Goal: Task Accomplishment & Management: Complete application form

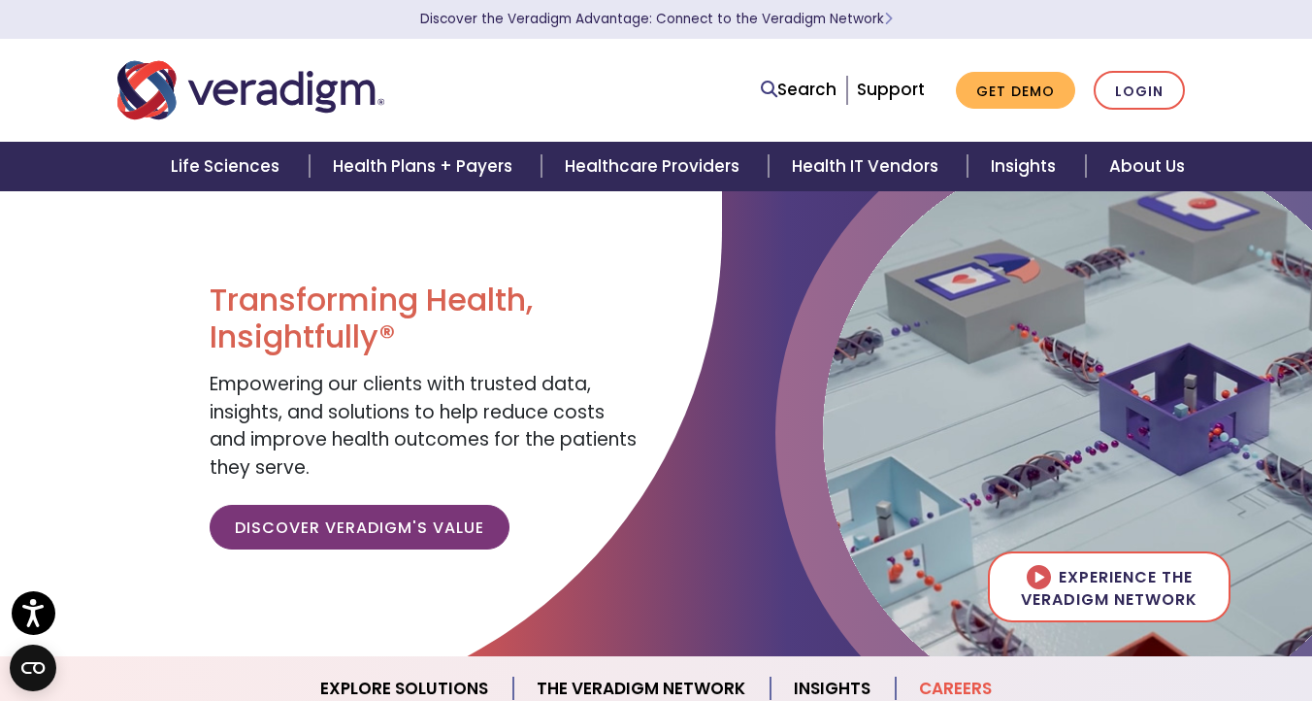
click at [951, 682] on link "Careers" at bounding box center [955, 689] width 119 height 50
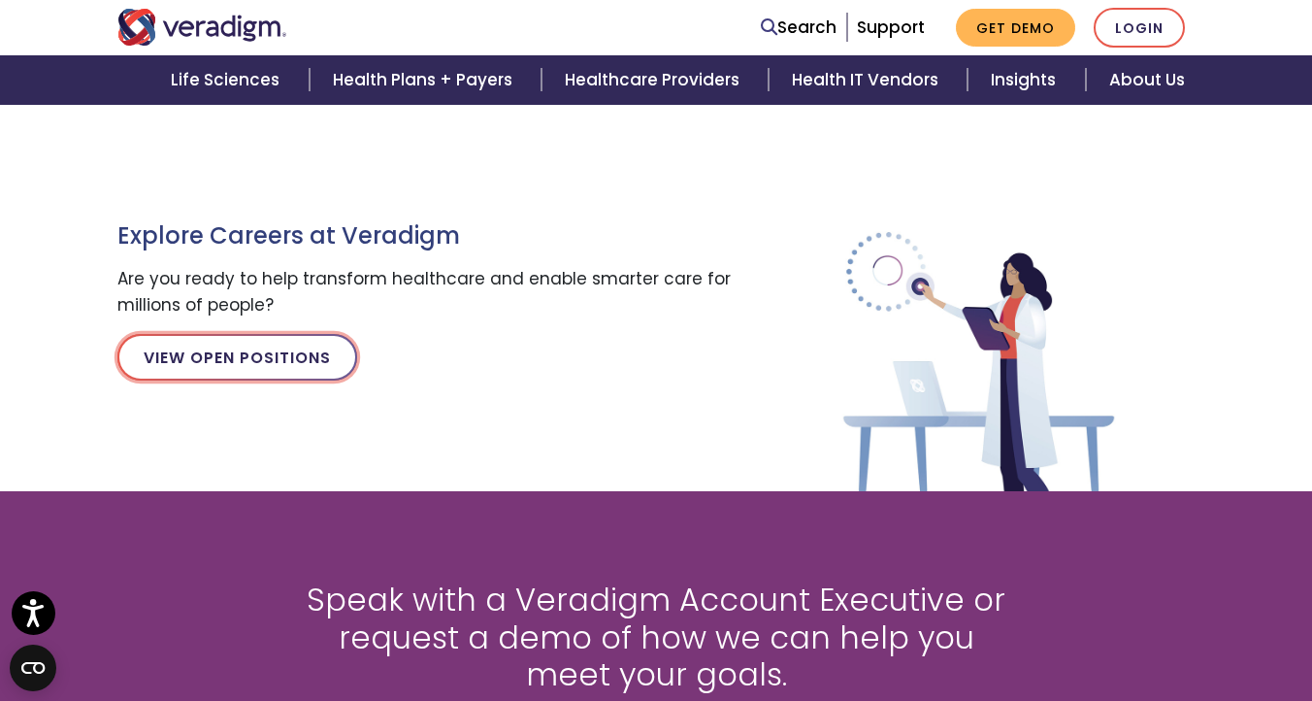
click at [253, 358] on link "View Open Positions" at bounding box center [237, 357] width 240 height 47
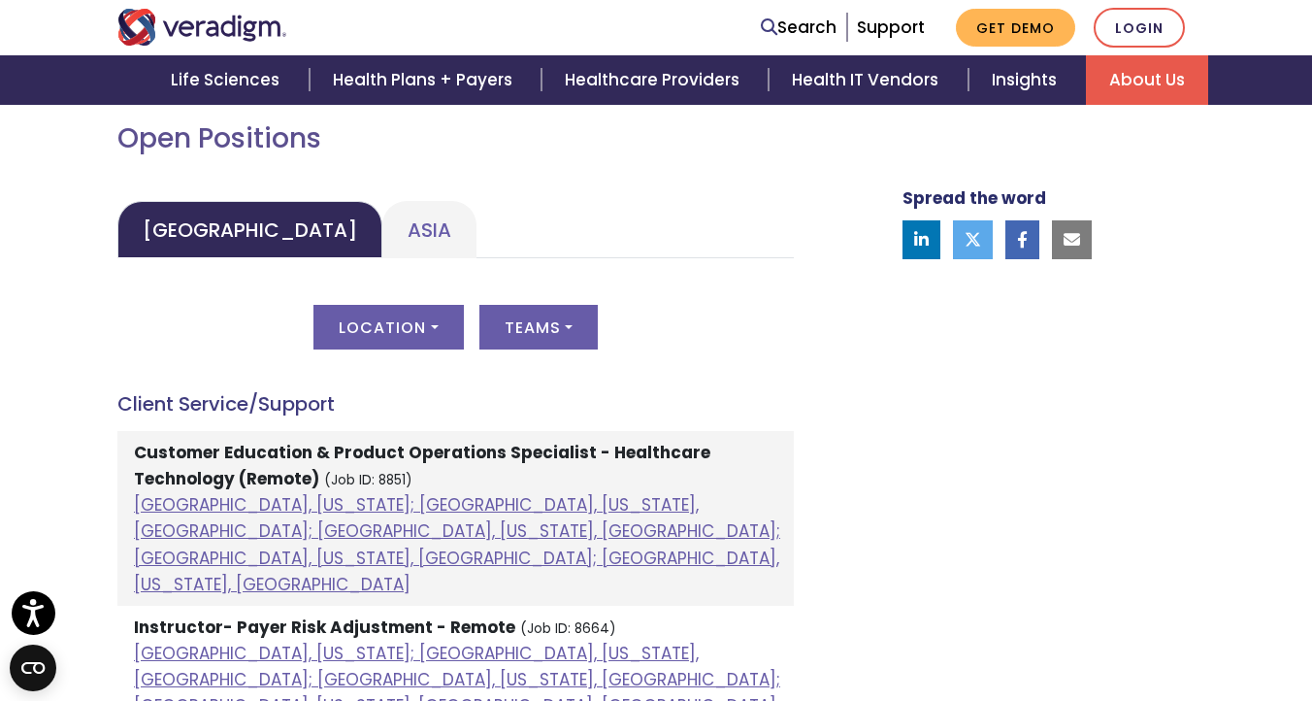
scroll to position [910, 0]
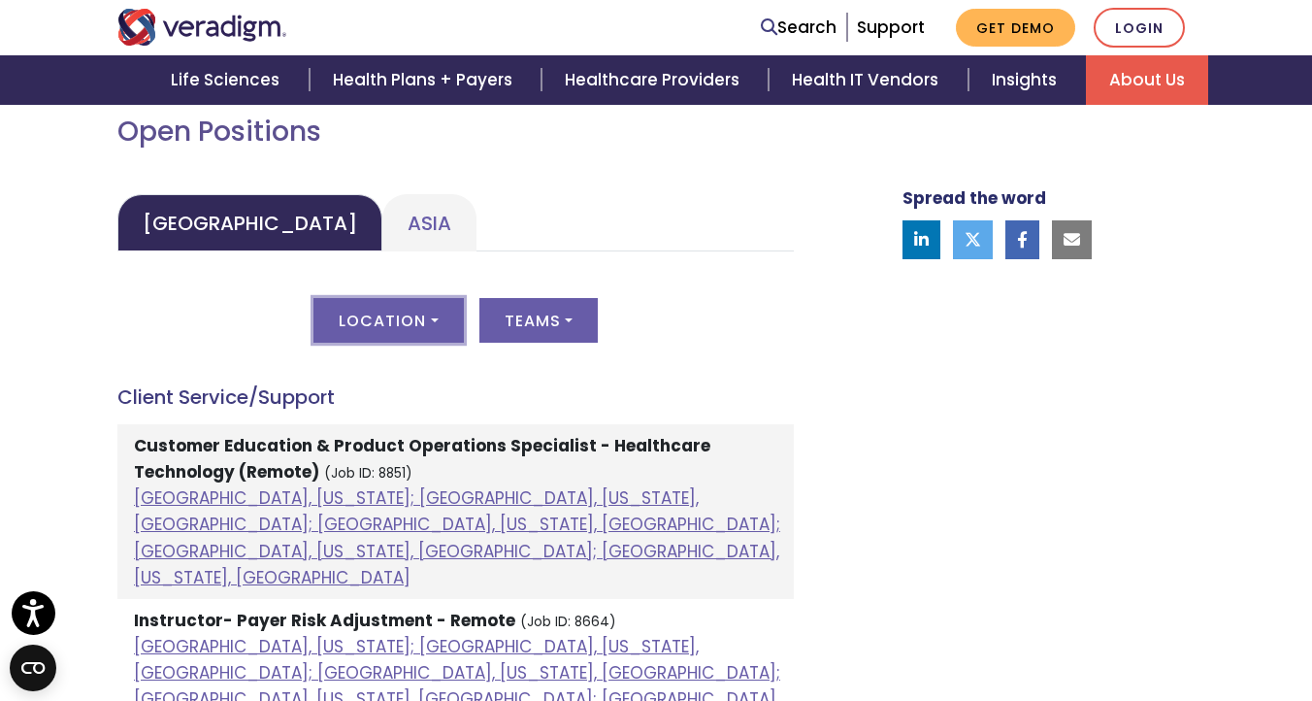
click at [444, 313] on button "Location" at bounding box center [388, 320] width 149 height 45
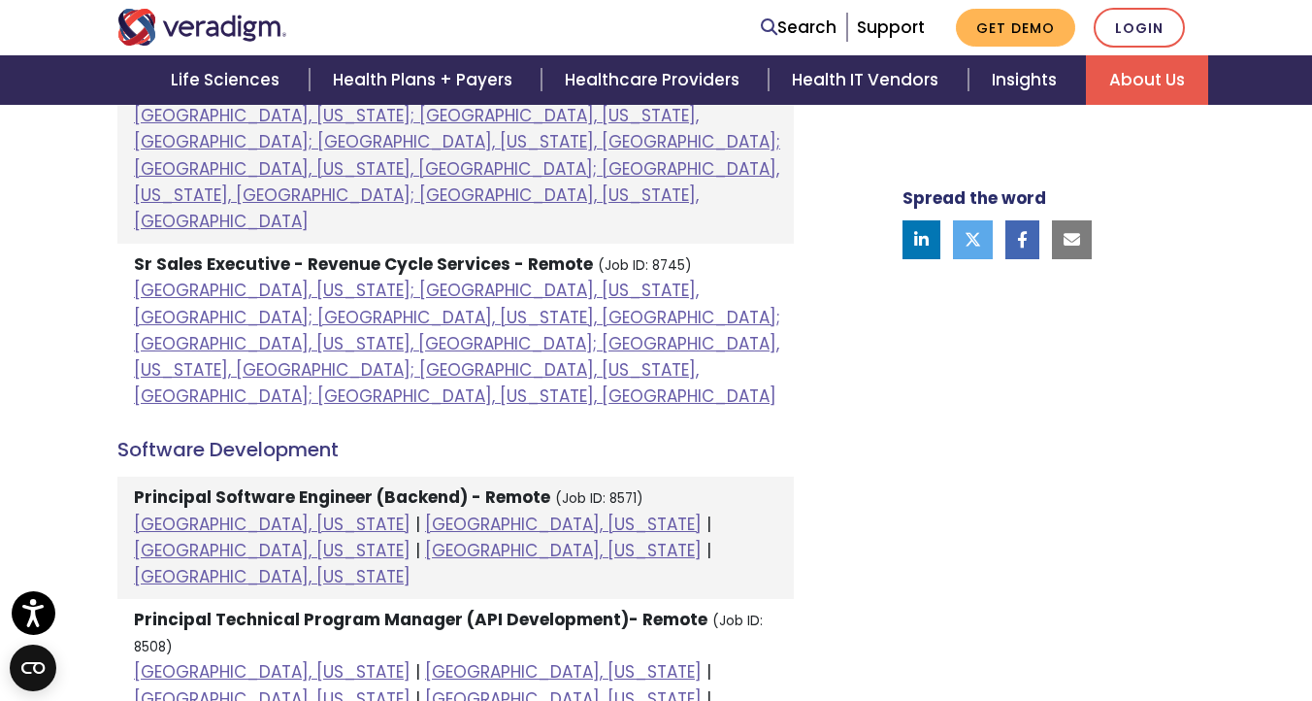
scroll to position [2059, 0]
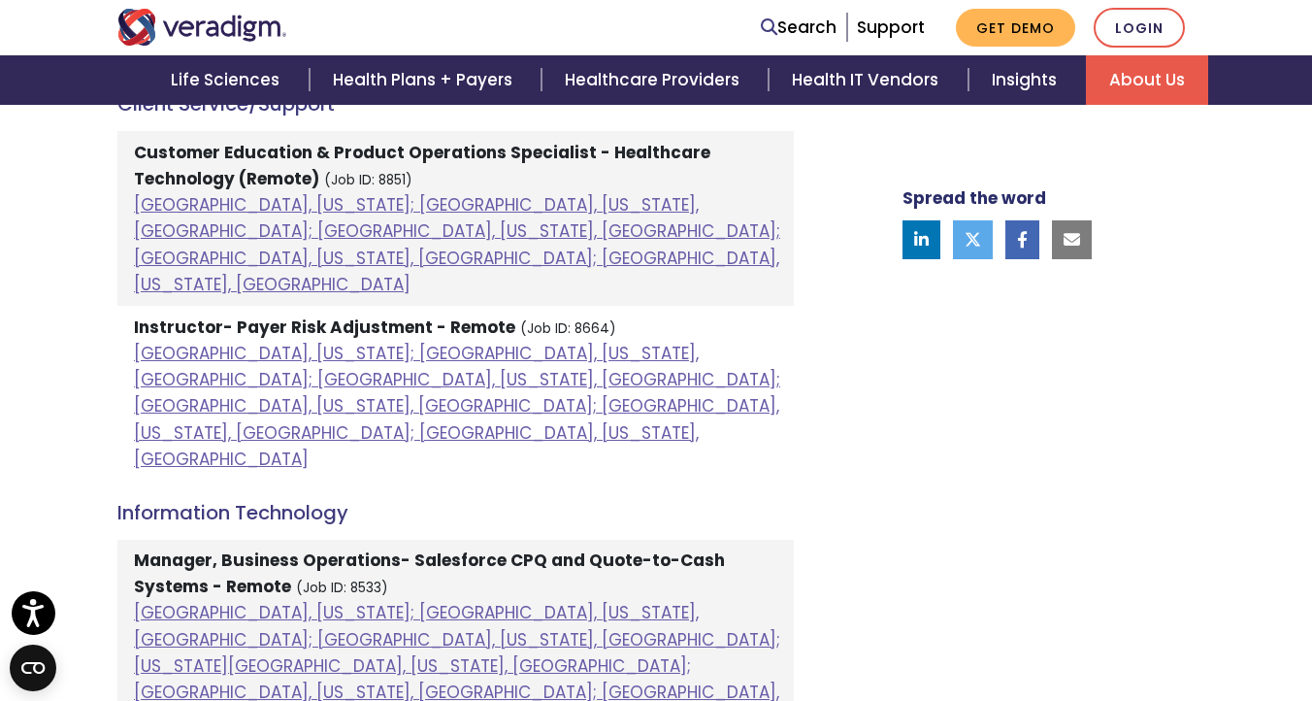
scroll to position [1287, 0]
